Goal: Transaction & Acquisition: Book appointment/travel/reservation

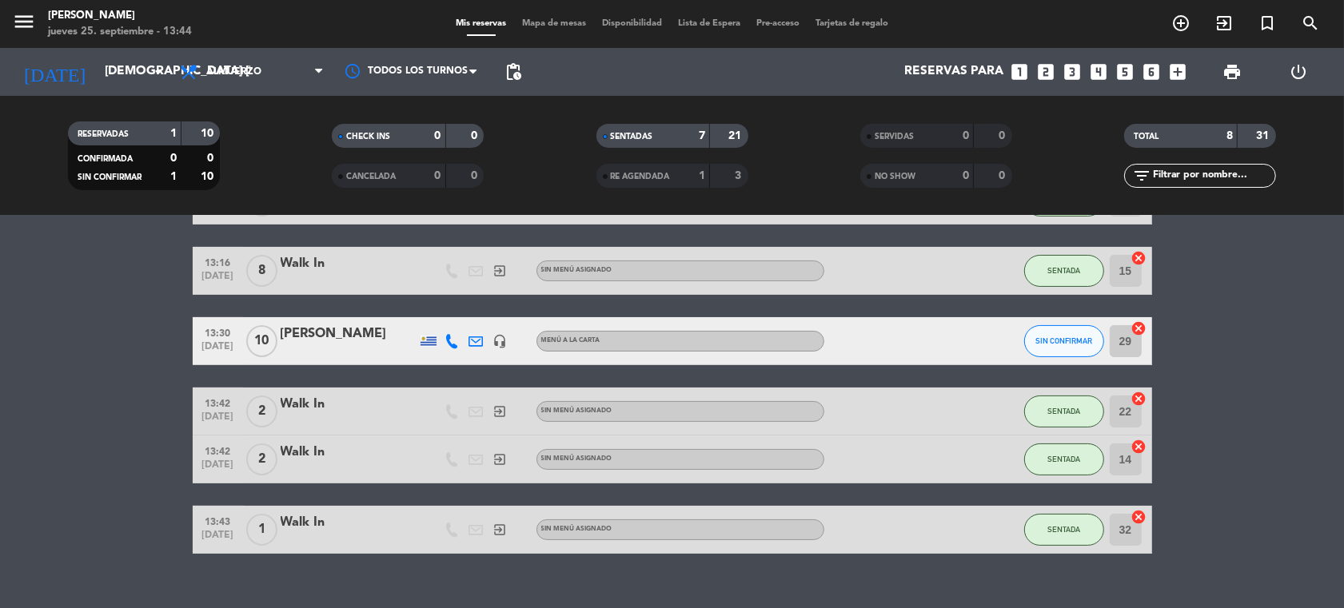
scroll to position [278, 0]
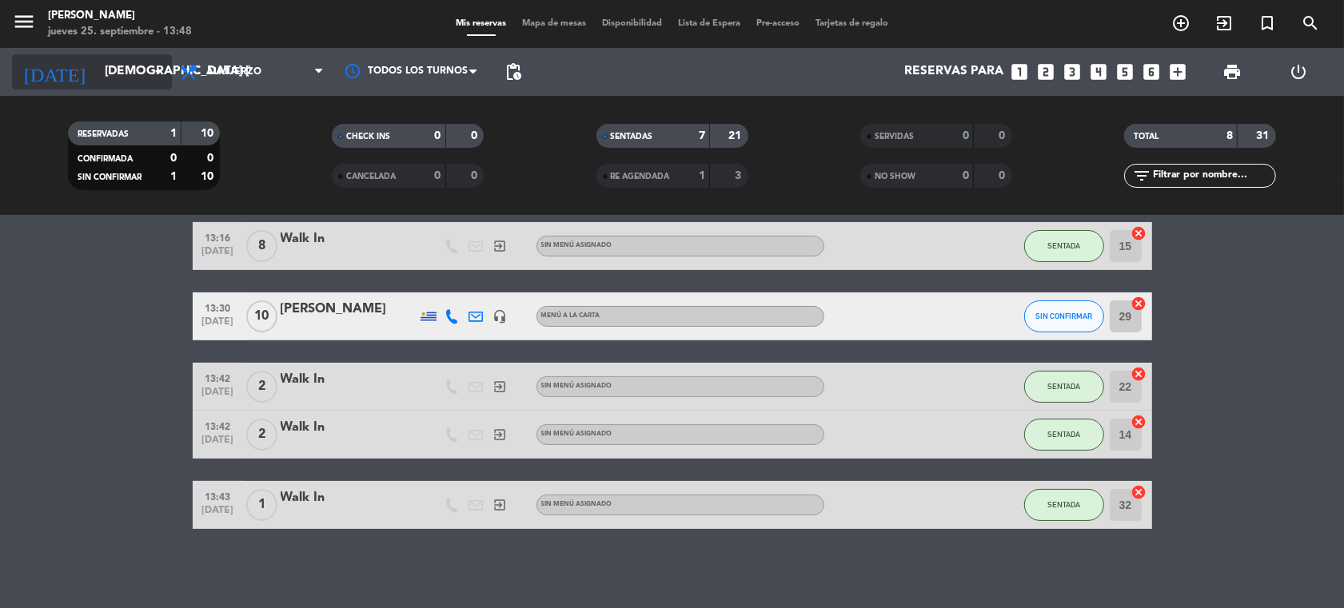
click at [156, 72] on icon "arrow_drop_down" at bounding box center [158, 71] width 19 height 19
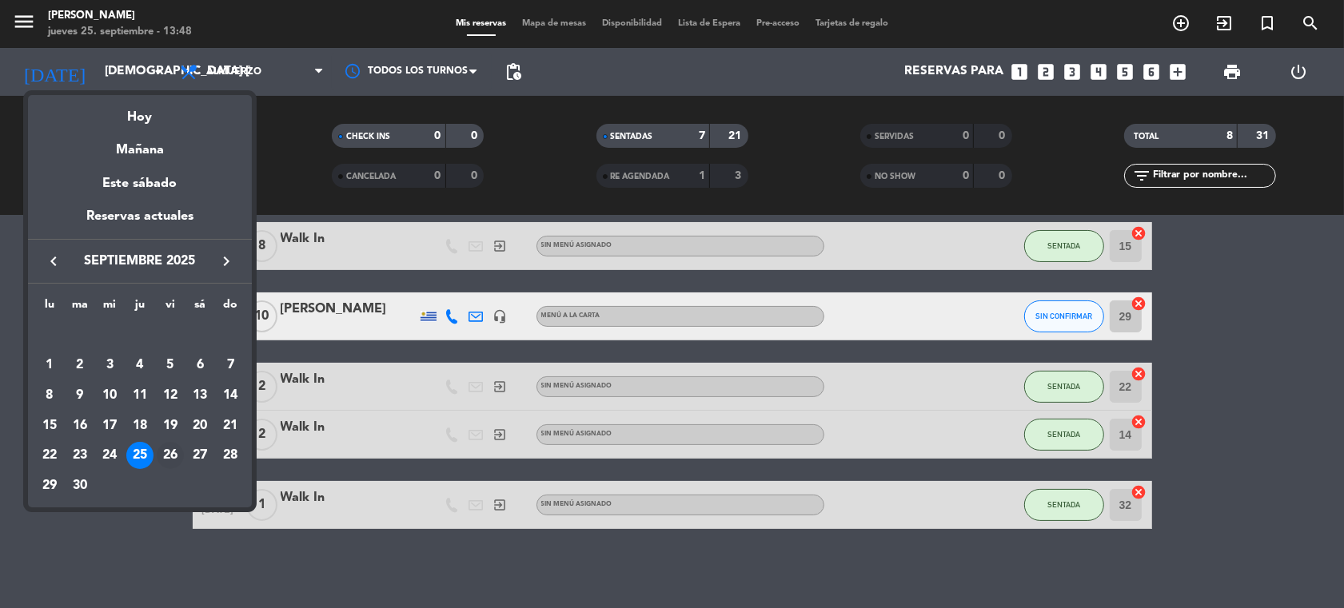
click at [169, 457] on div "26" at bounding box center [170, 455] width 27 height 27
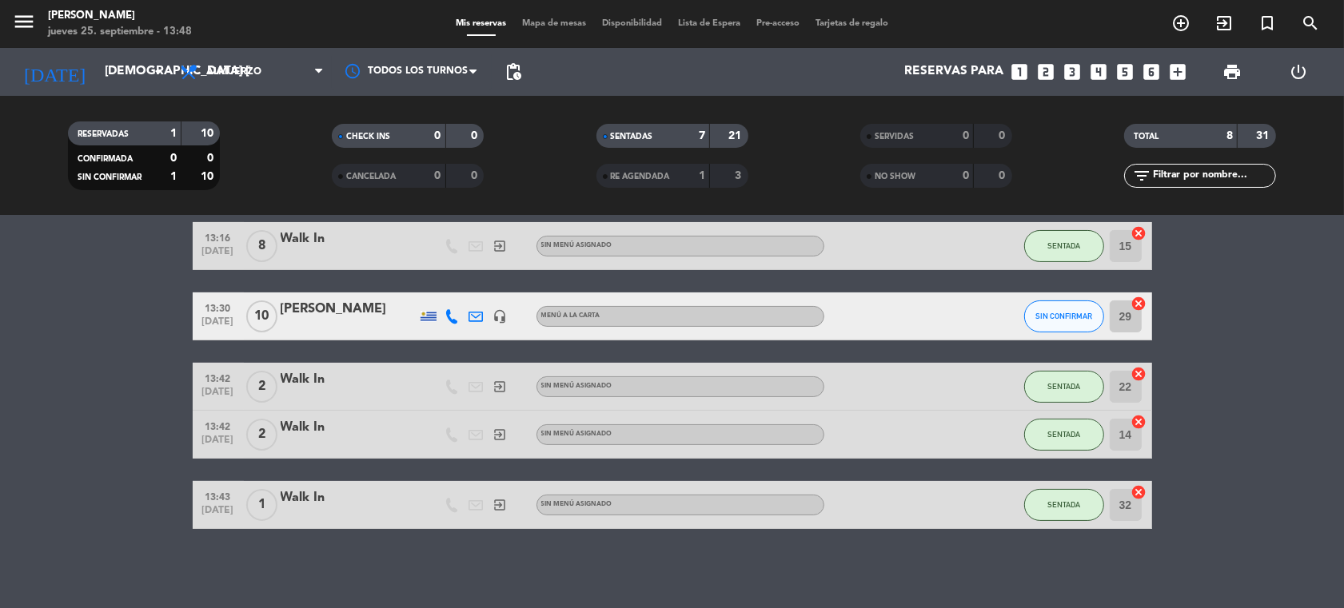
type input "vie. [DATE]"
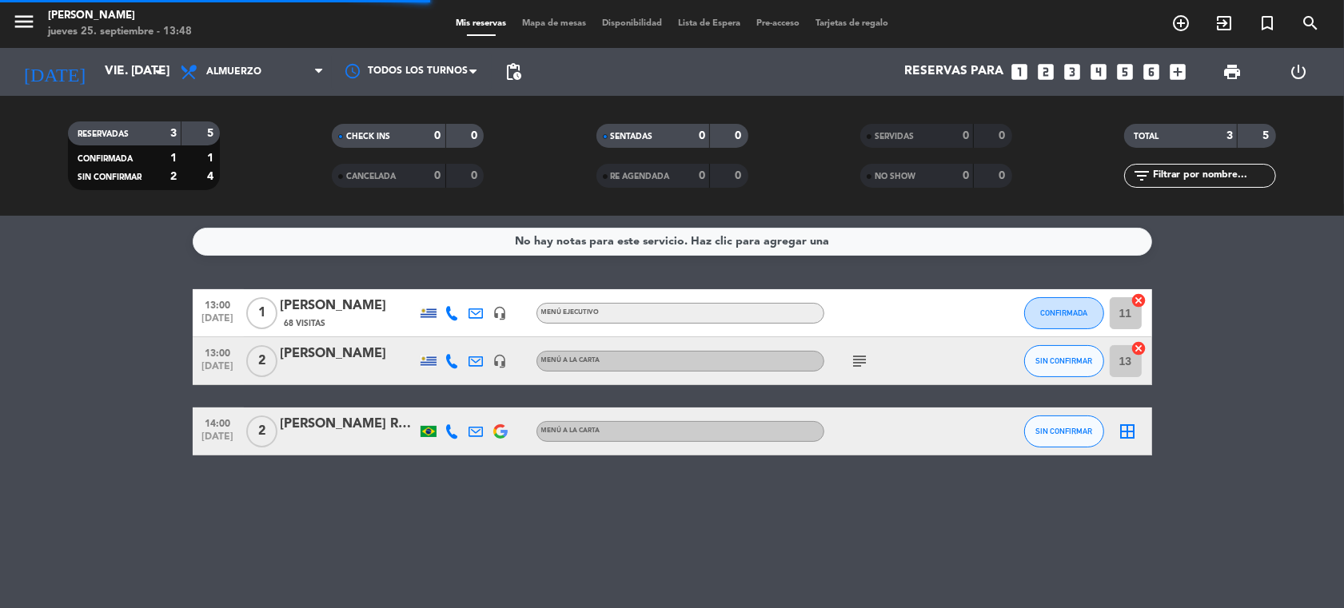
scroll to position [0, 0]
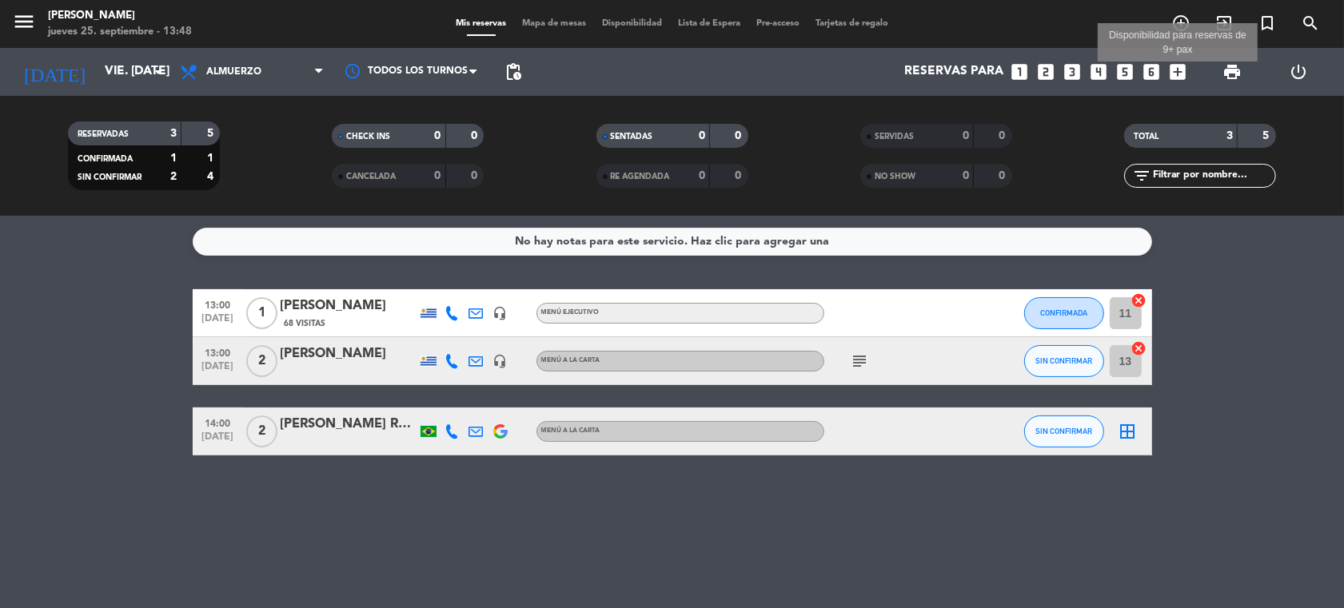
click at [1176, 66] on icon "add_box" at bounding box center [1177, 72] width 21 height 21
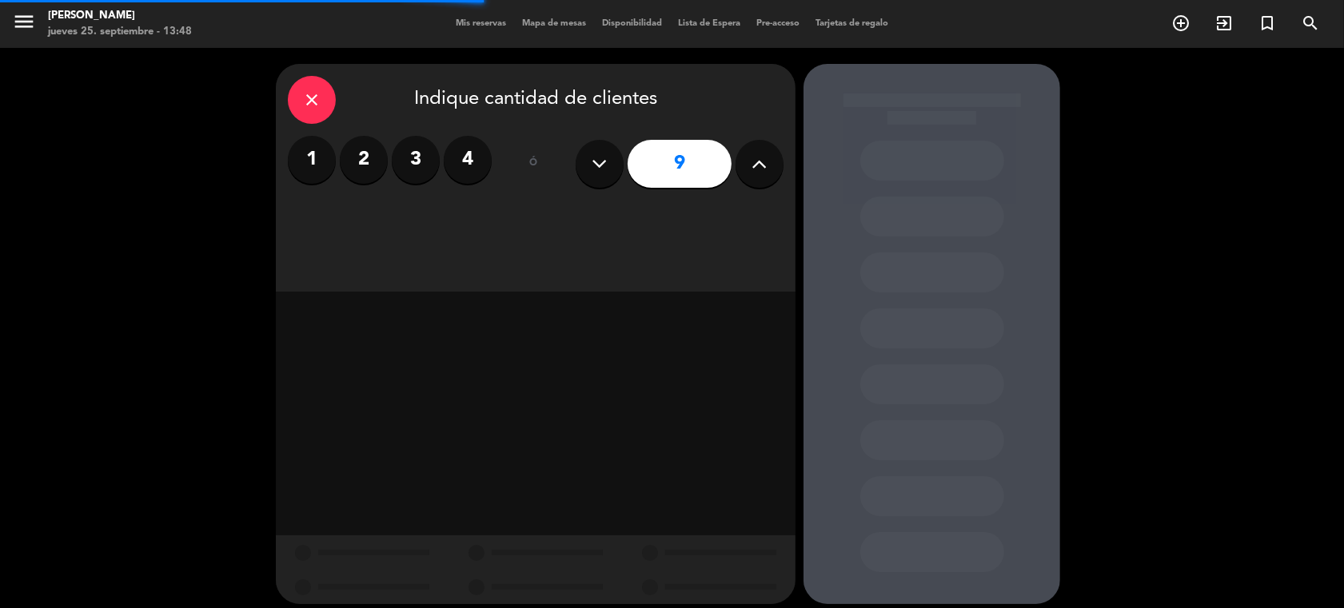
click at [761, 168] on icon at bounding box center [759, 164] width 15 height 24
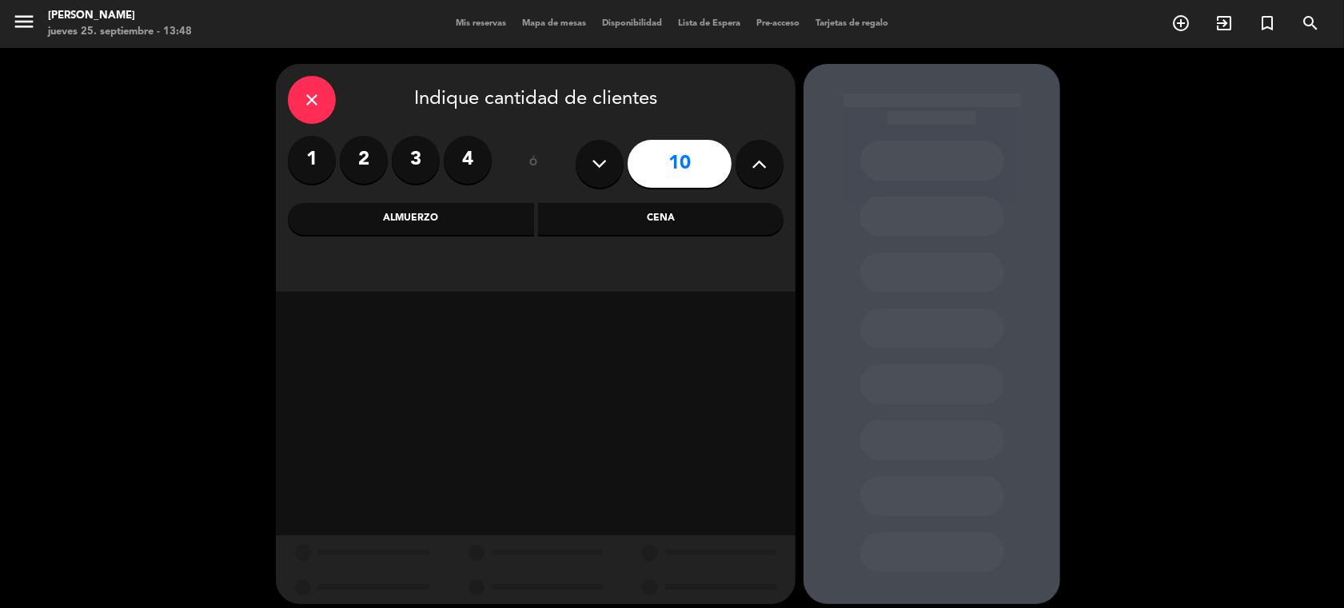
click at [761, 168] on icon at bounding box center [759, 164] width 15 height 24
type input "12"
click at [574, 224] on div "Cena" at bounding box center [661, 219] width 246 height 32
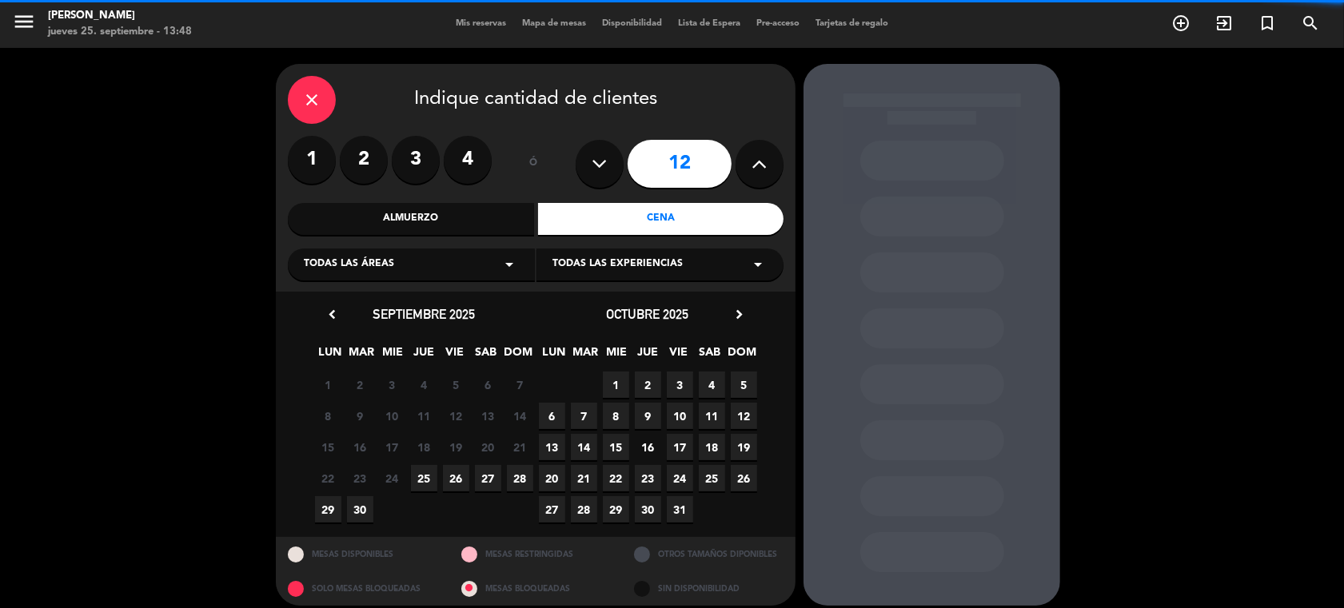
click at [508, 264] on icon "arrow_drop_down" at bounding box center [509, 264] width 19 height 19
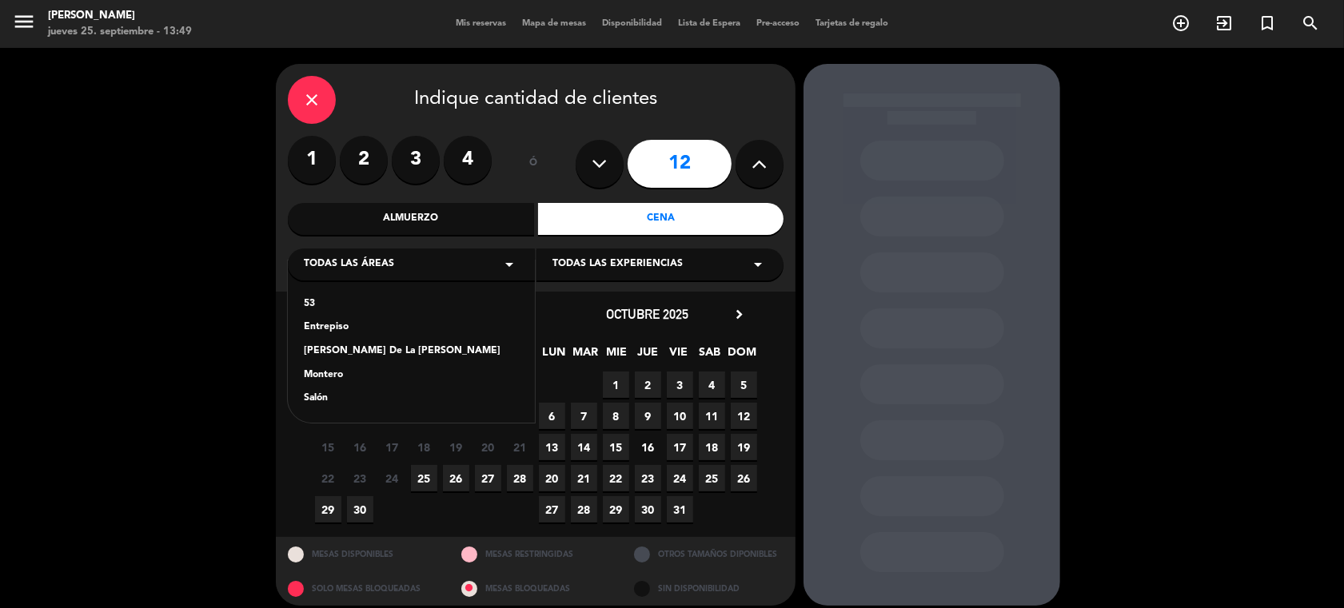
click at [309, 401] on div "Salón" at bounding box center [411, 399] width 215 height 16
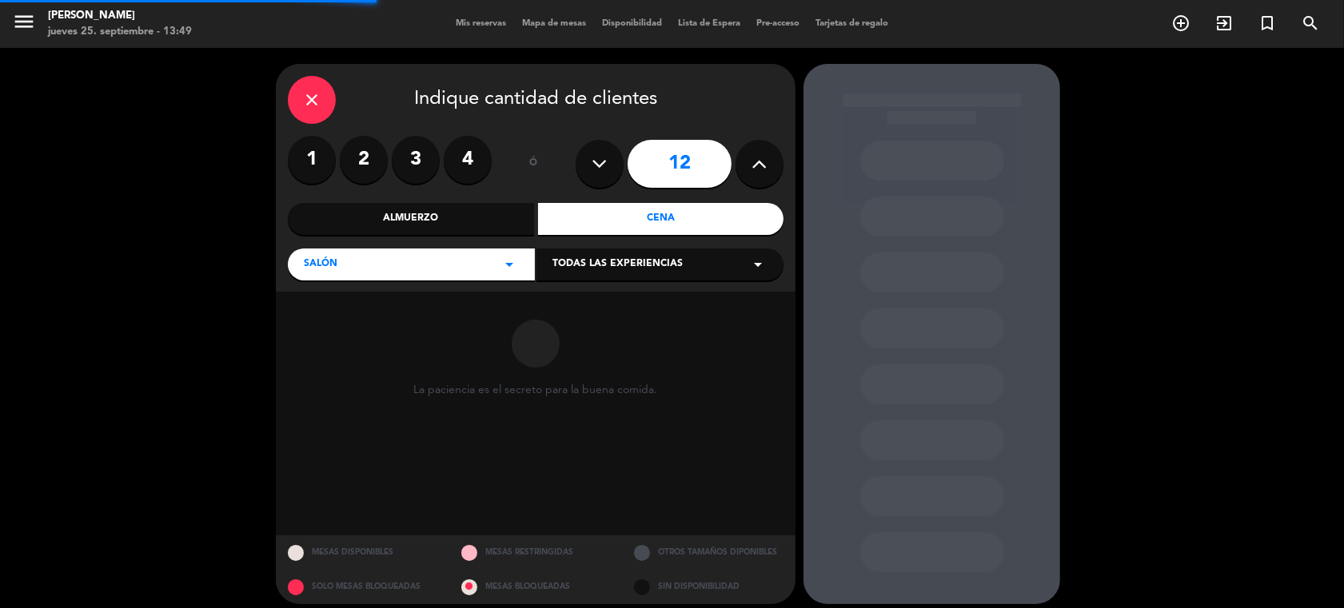
click at [753, 265] on icon "arrow_drop_down" at bounding box center [757, 264] width 19 height 19
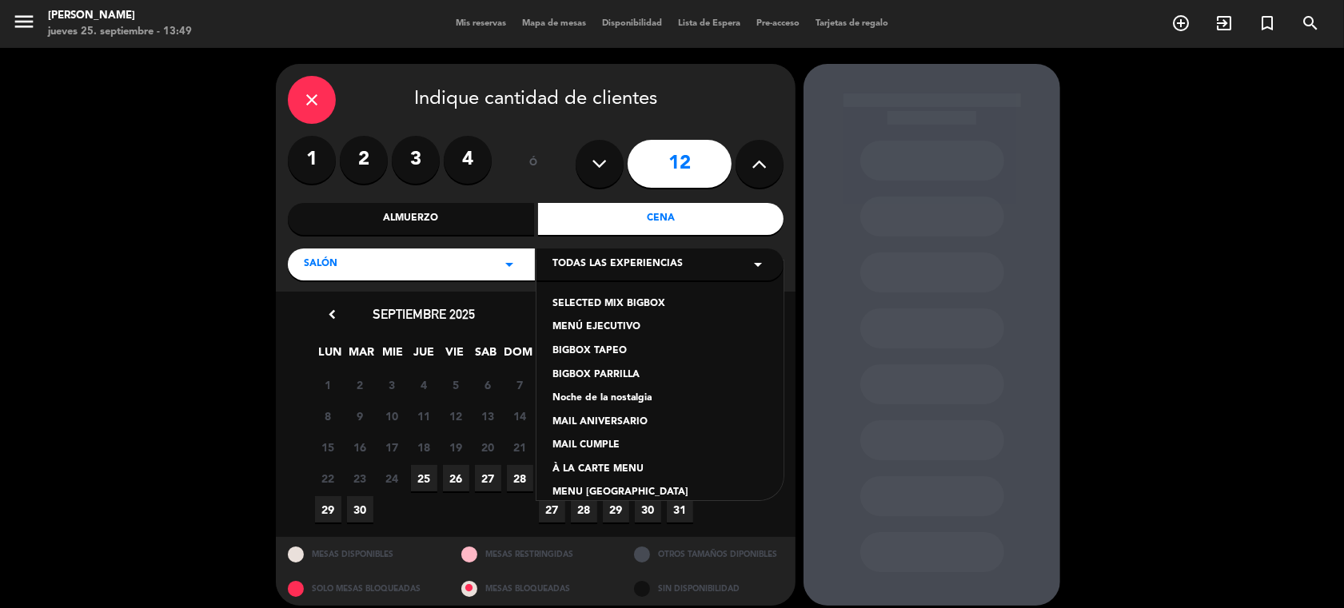
click at [620, 472] on div "À LA CARTE MENU" at bounding box center [659, 470] width 215 height 16
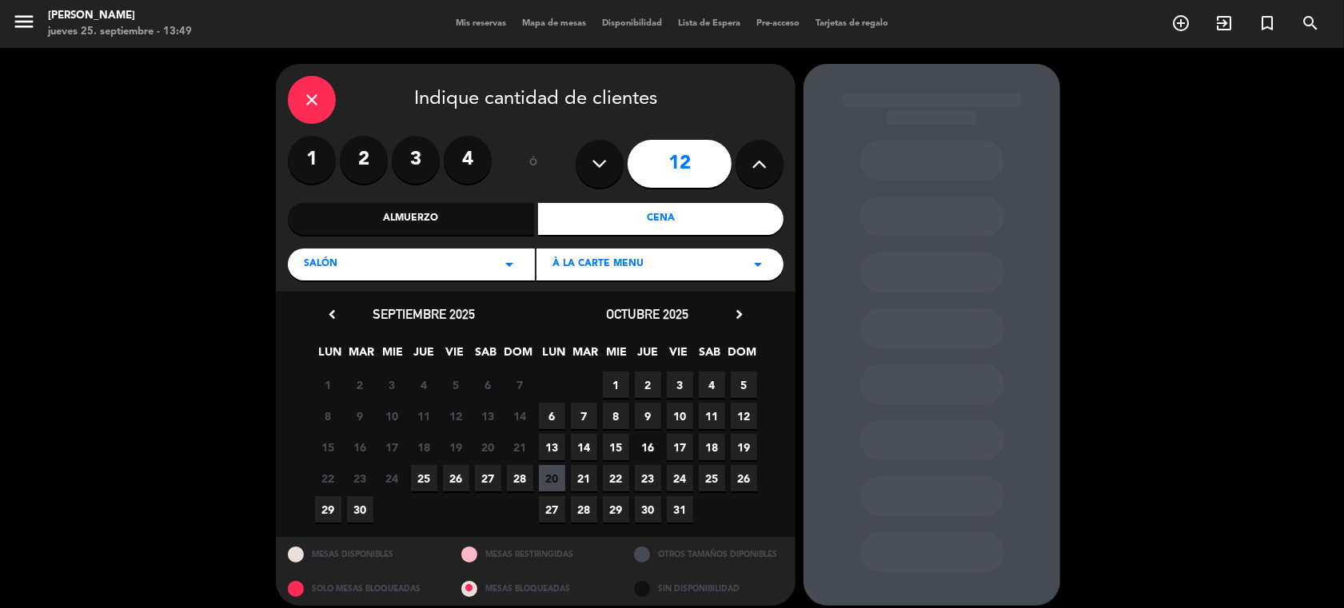
click at [452, 476] on span "26" at bounding box center [456, 478] width 26 height 26
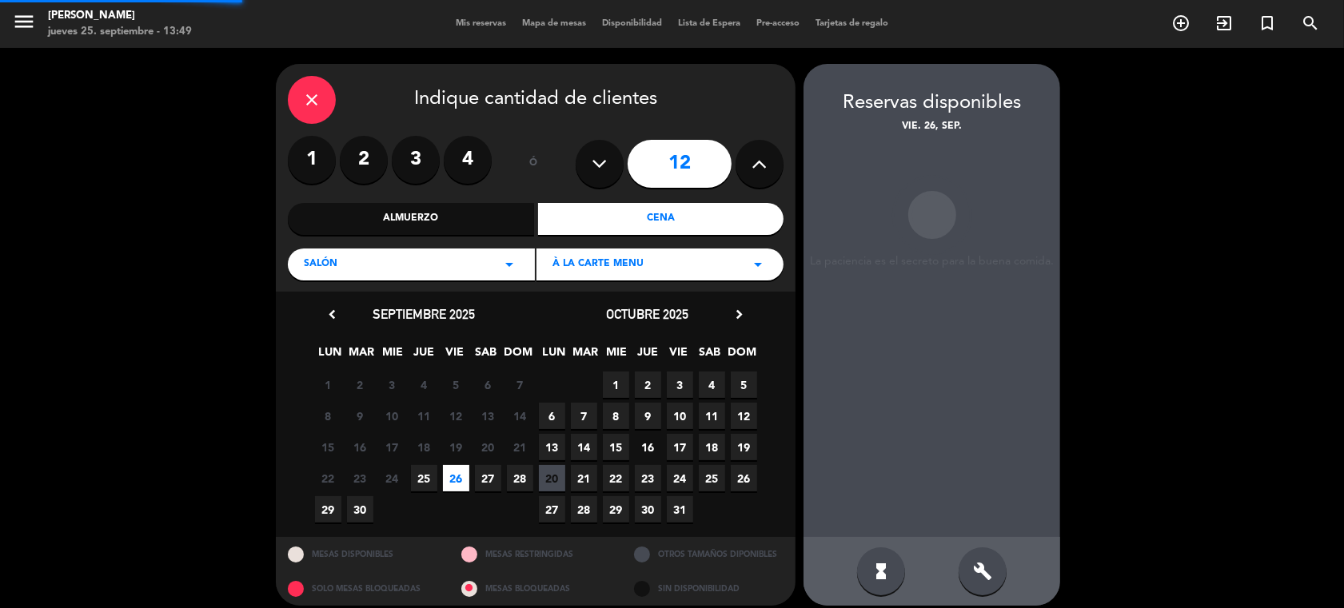
scroll to position [12, 0]
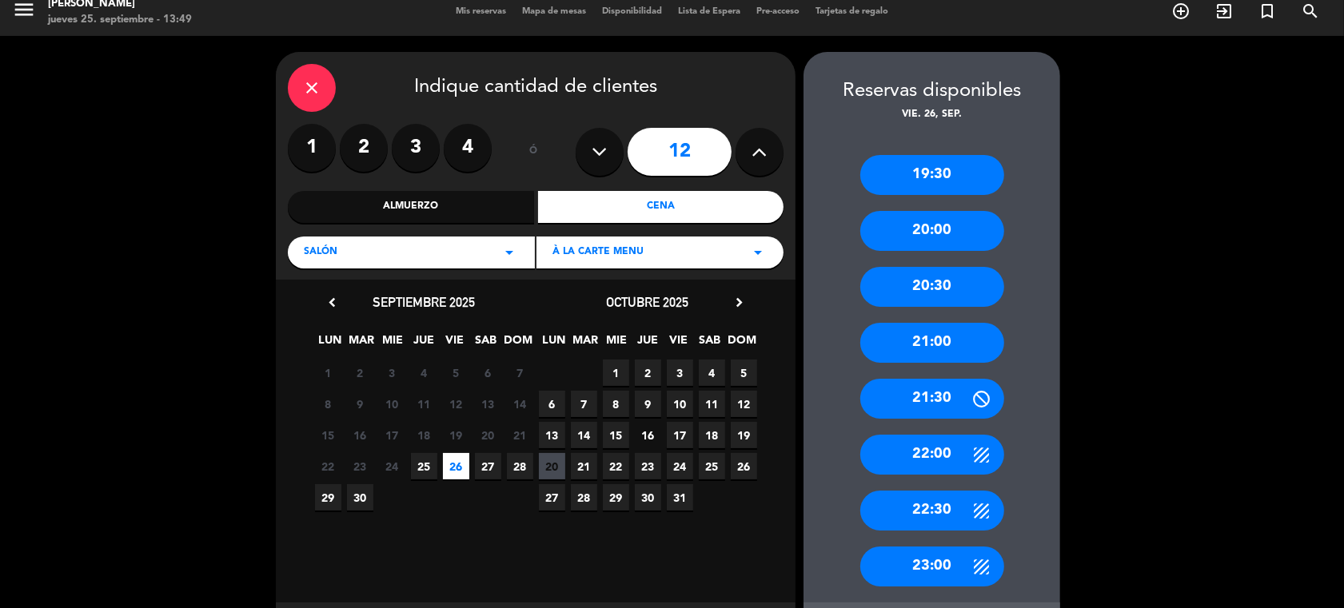
click at [961, 166] on div "19:30" at bounding box center [932, 175] width 144 height 40
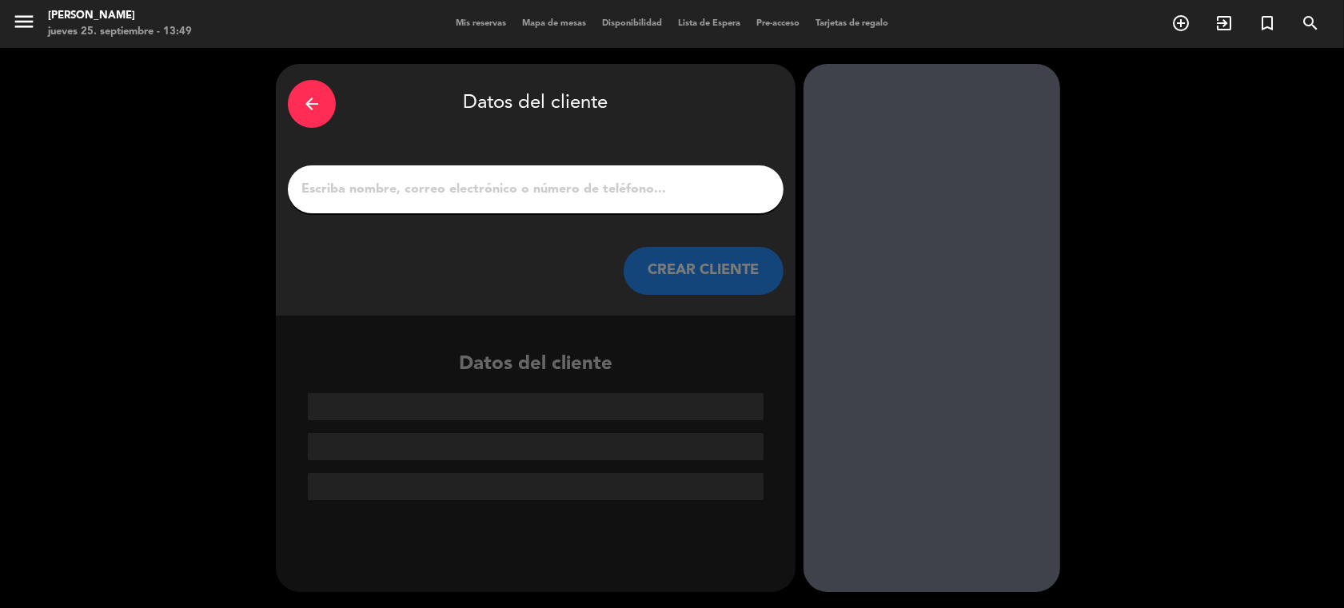
scroll to position [0, 0]
click at [445, 189] on input "1" at bounding box center [536, 189] width 472 height 22
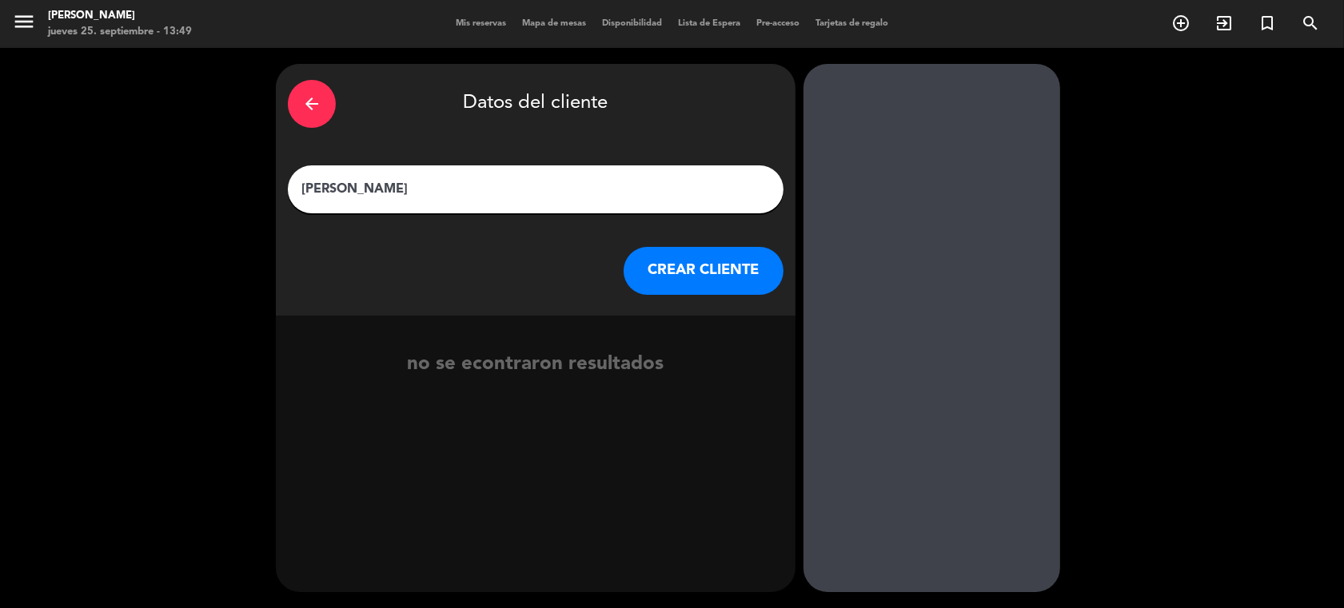
type input "[PERSON_NAME]"
click at [699, 281] on button "CREAR CLIENTE" at bounding box center [703, 271] width 160 height 48
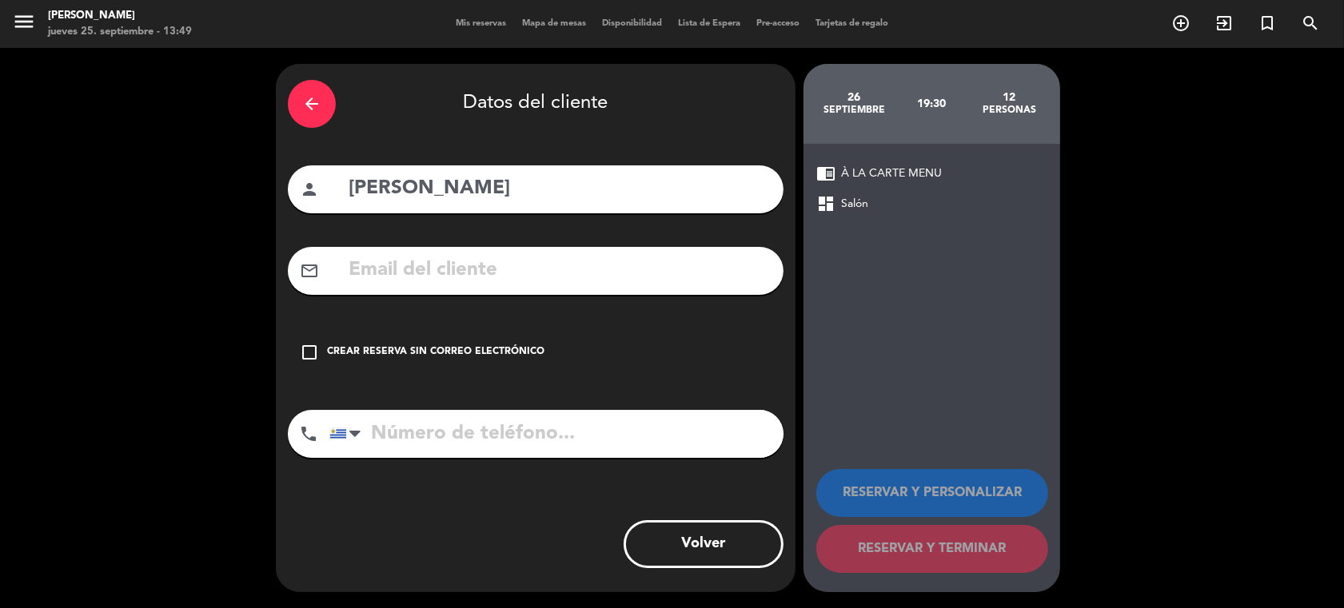
click at [440, 434] on input "tel" at bounding box center [556, 434] width 454 height 48
type input "094454108"
click at [305, 354] on icon "check_box_outline_blank" at bounding box center [309, 352] width 19 height 19
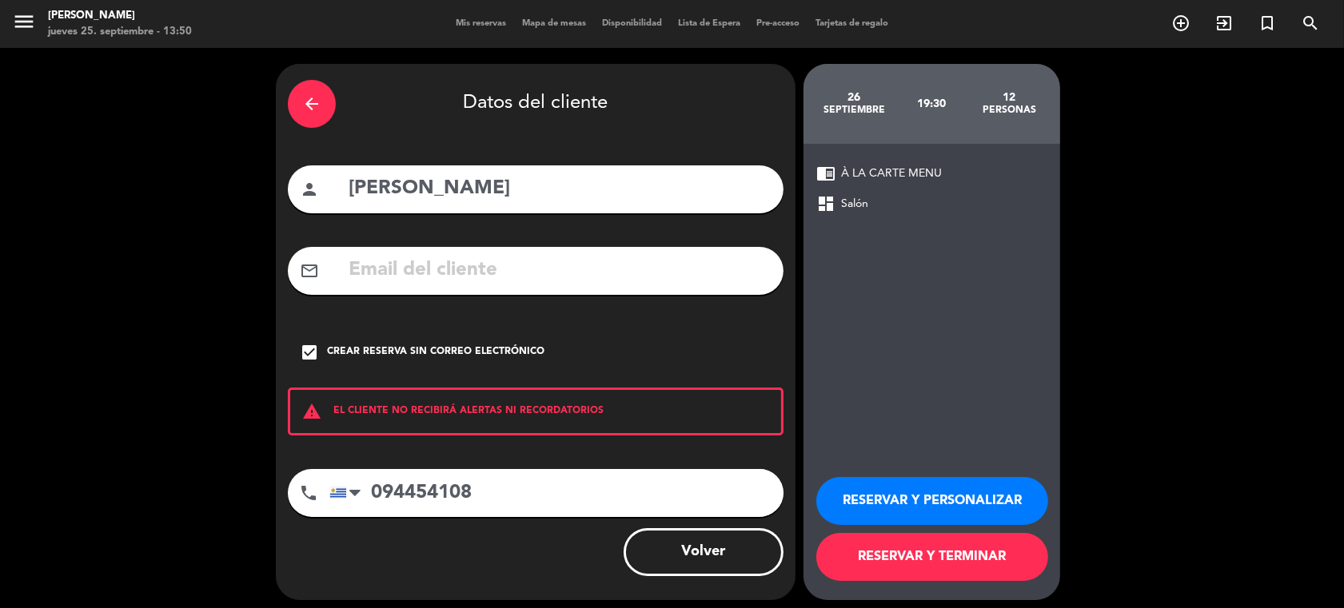
click at [907, 504] on button "RESERVAR Y PERSONALIZAR" at bounding box center [932, 501] width 232 height 48
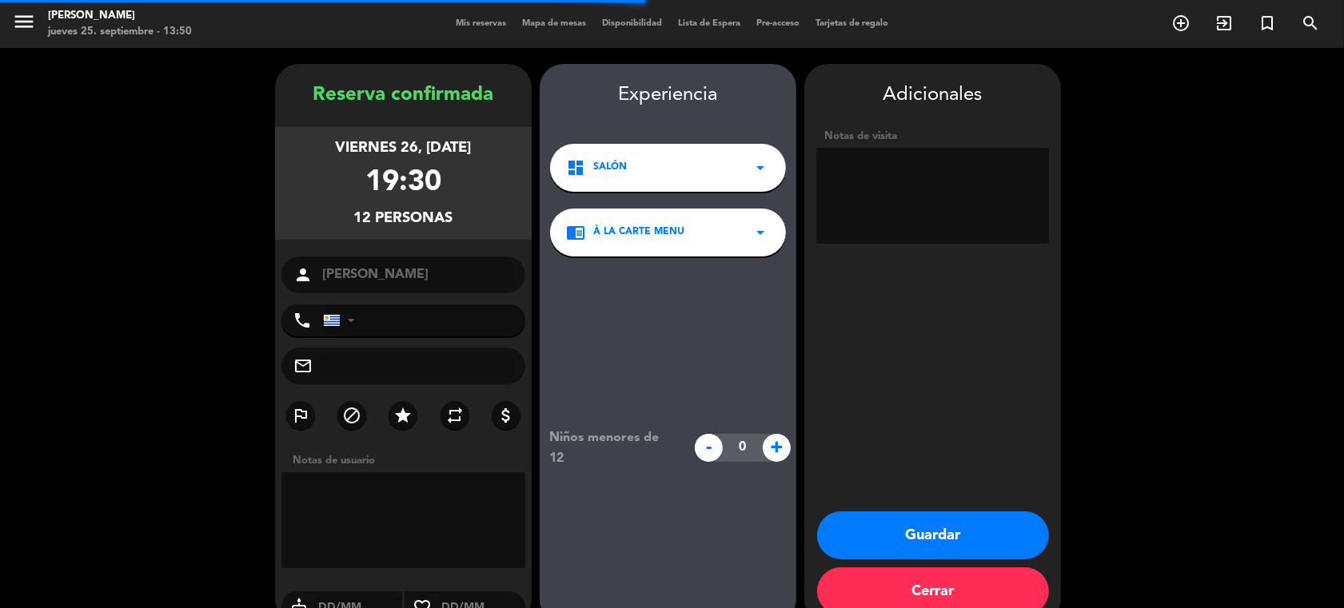
type input "[PHONE_NUMBER]"
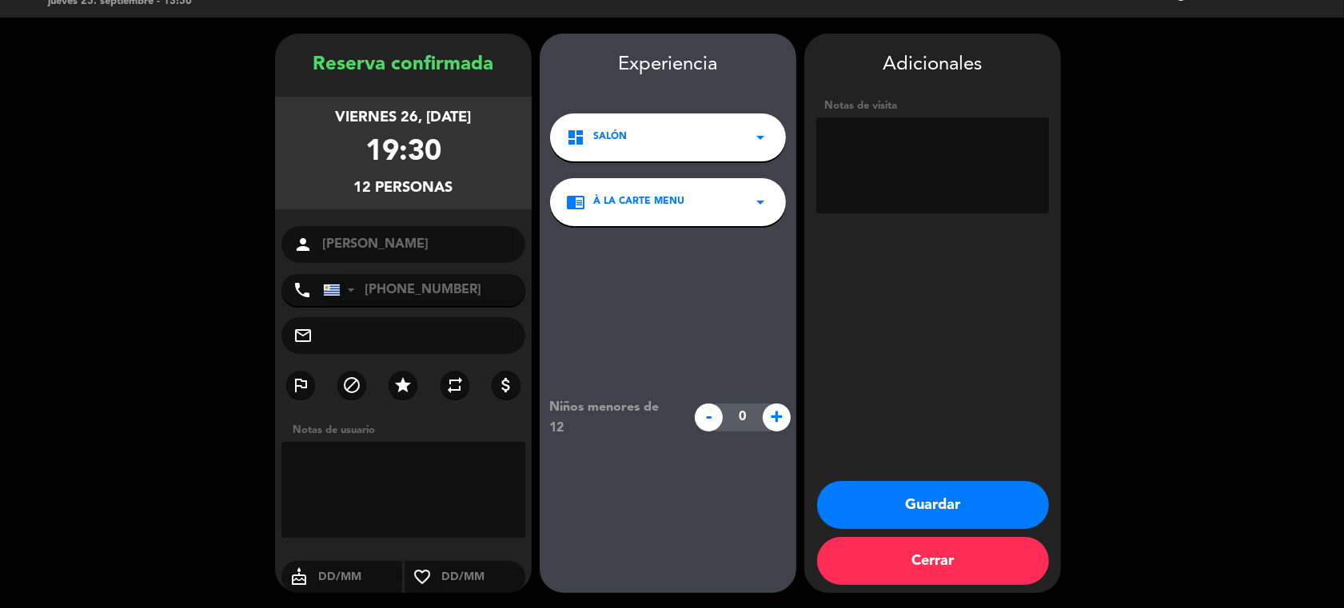
click at [957, 500] on button "Guardar" at bounding box center [933, 505] width 232 height 48
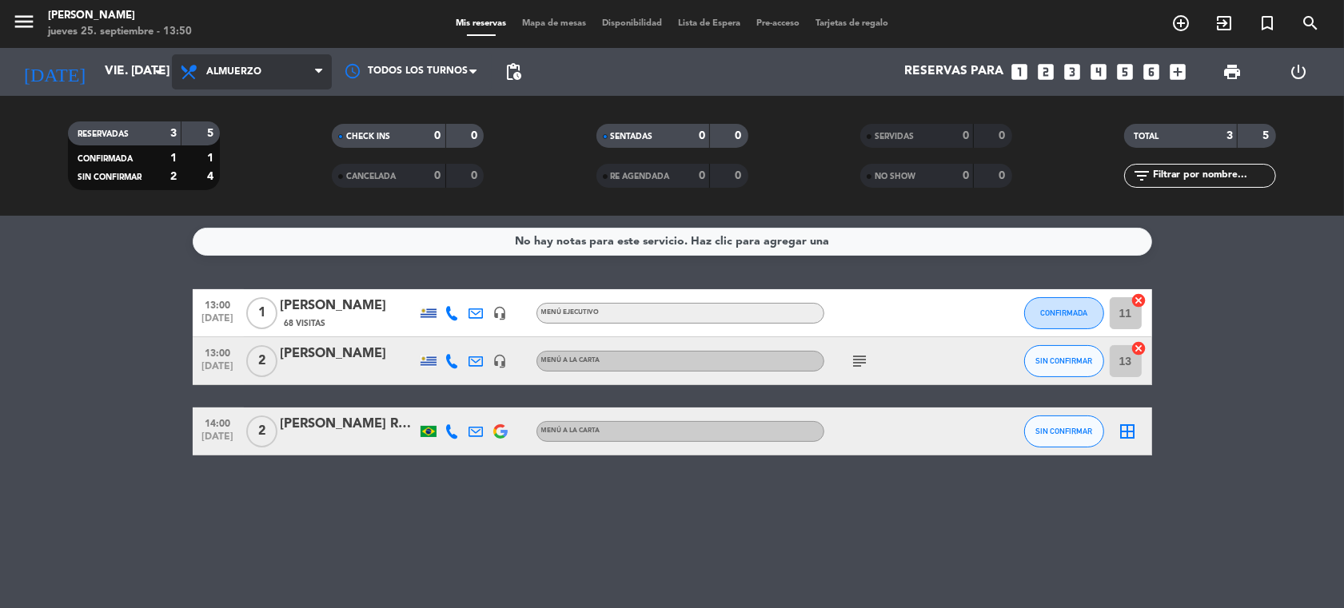
click at [316, 69] on icon at bounding box center [318, 72] width 7 height 13
click at [282, 141] on div "menu [PERSON_NAME] jueves 25. septiembre - 13:50 Mis reservas Mapa de mesas Dis…" at bounding box center [672, 108] width 1344 height 216
click at [316, 66] on icon at bounding box center [318, 72] width 7 height 13
click at [265, 182] on div "menu [PERSON_NAME] jueves 25. septiembre - 13:51 Mis reservas Mapa de mesas Dis…" at bounding box center [672, 108] width 1344 height 216
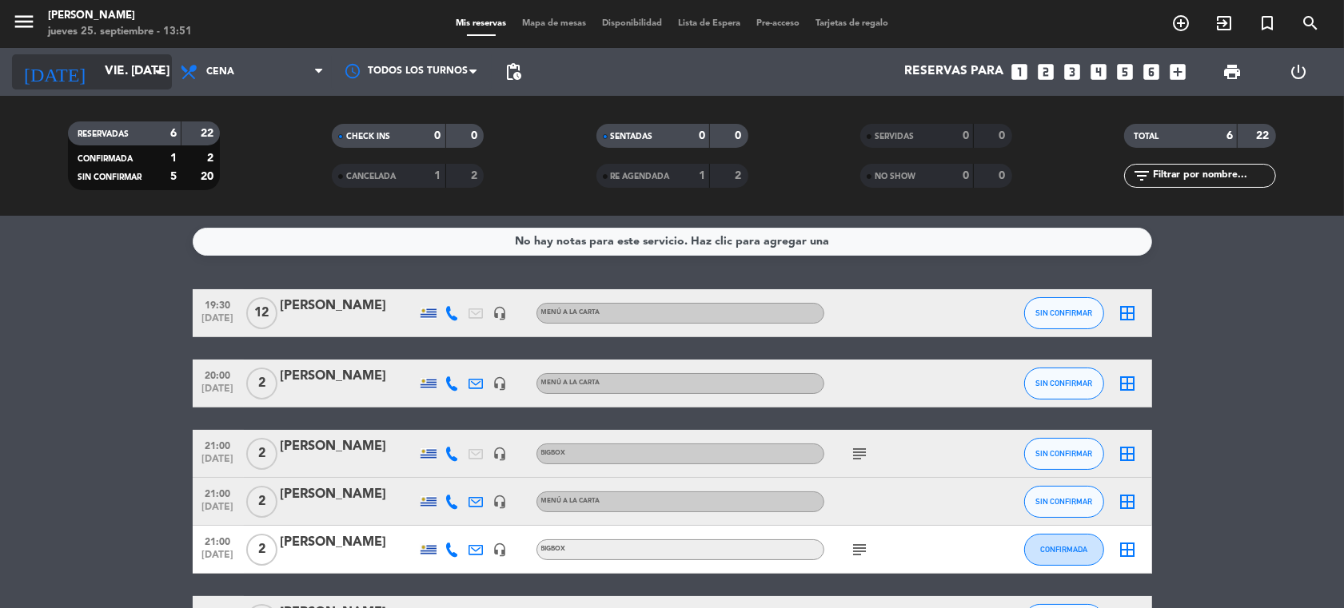
click at [153, 66] on icon "arrow_drop_down" at bounding box center [158, 71] width 19 height 19
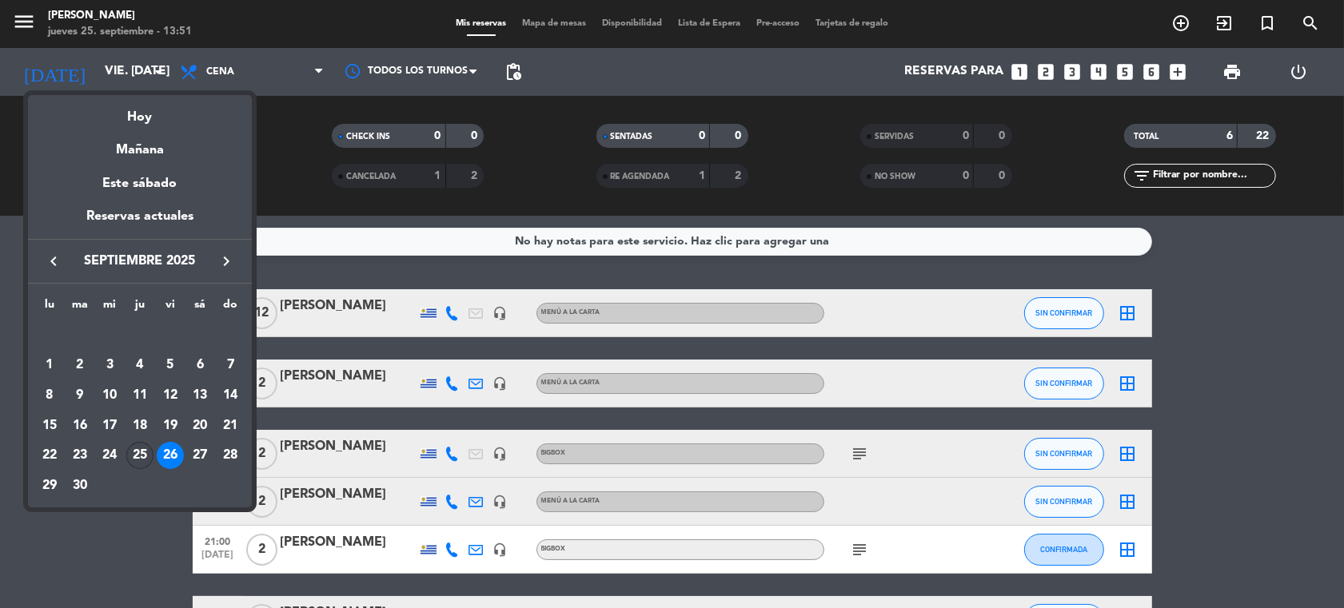
click at [141, 456] on div "25" at bounding box center [139, 455] width 27 height 27
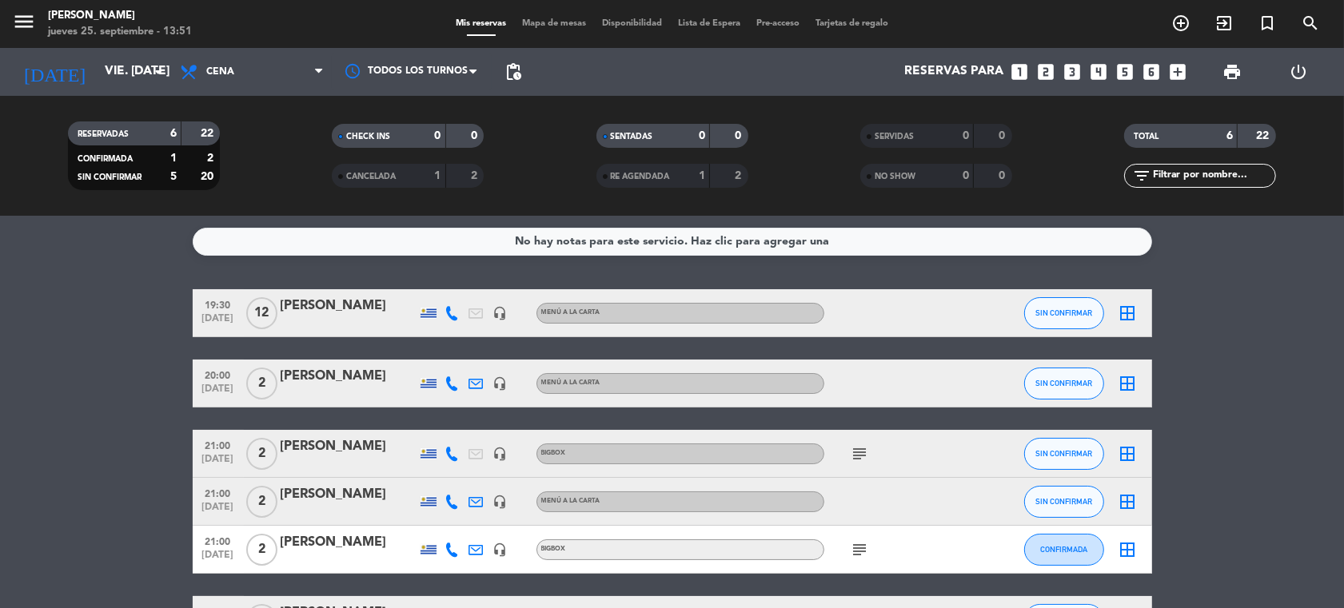
type input "[DEMOGRAPHIC_DATA] [DATE]"
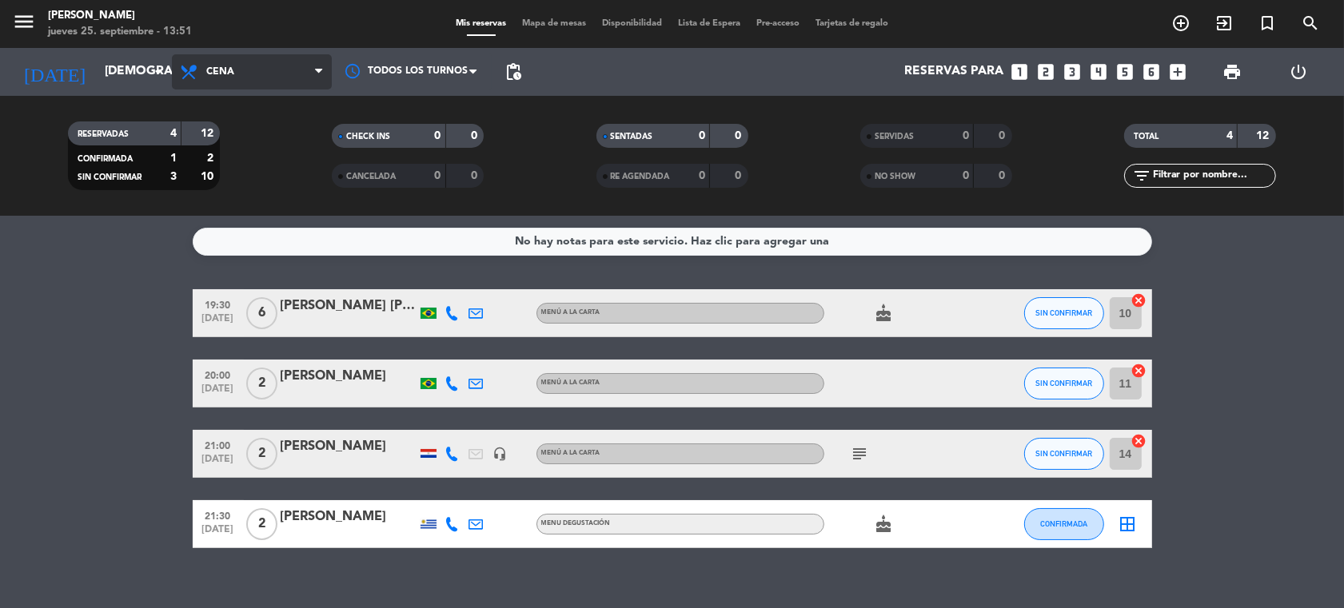
click at [310, 68] on span "Cena" at bounding box center [252, 71] width 160 height 35
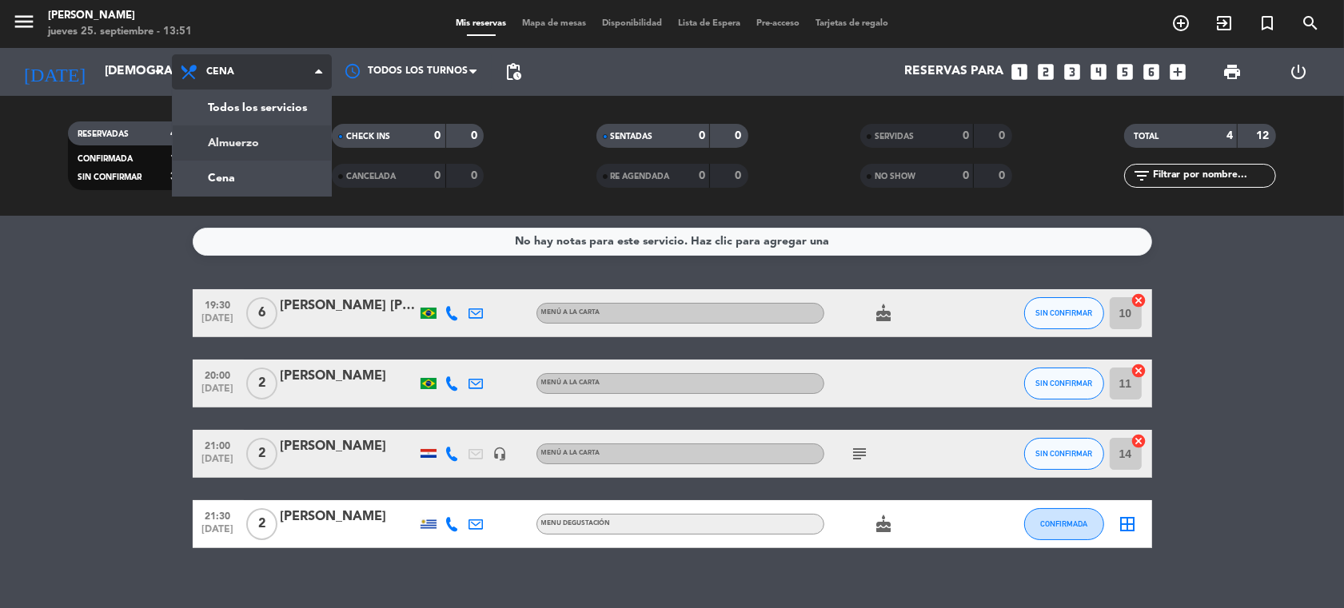
click at [258, 141] on div "menu [PERSON_NAME] jueves 25. septiembre - 13:51 Mis reservas Mapa de mesas Dis…" at bounding box center [672, 108] width 1344 height 216
